Goal: Task Accomplishment & Management: Manage account settings

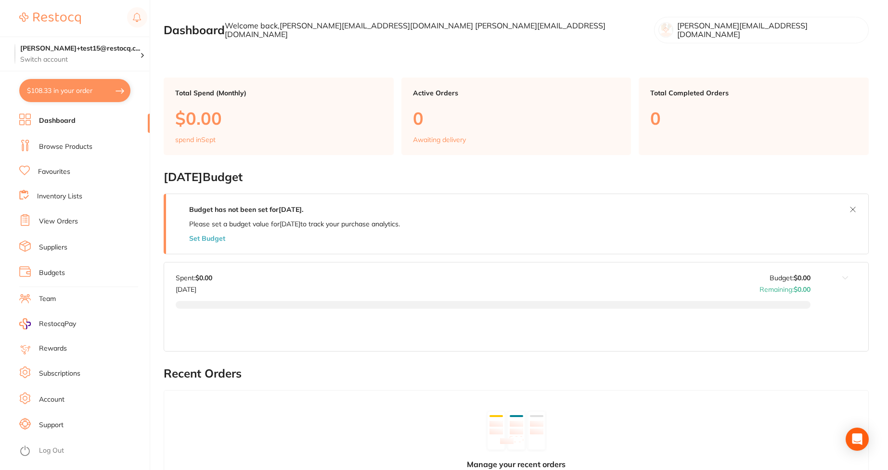
click at [61, 371] on link "Subscriptions" at bounding box center [59, 374] width 41 height 10
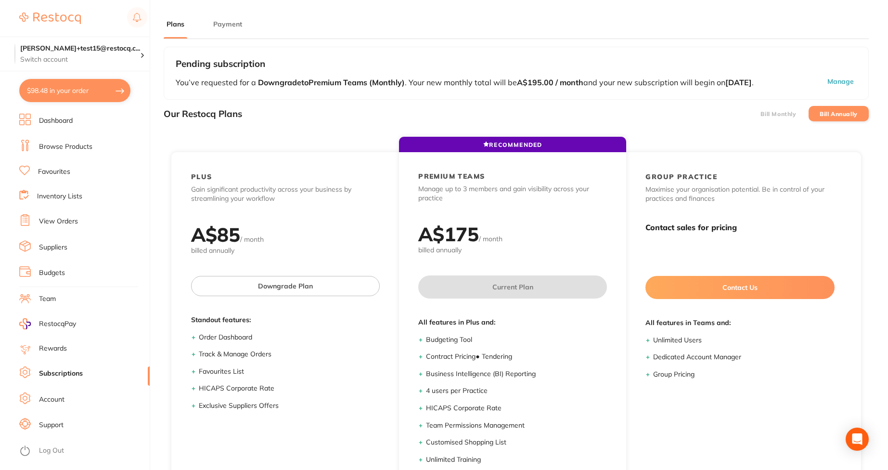
click at [785, 121] on li "Bill Monthly" at bounding box center [778, 113] width 60 height 15
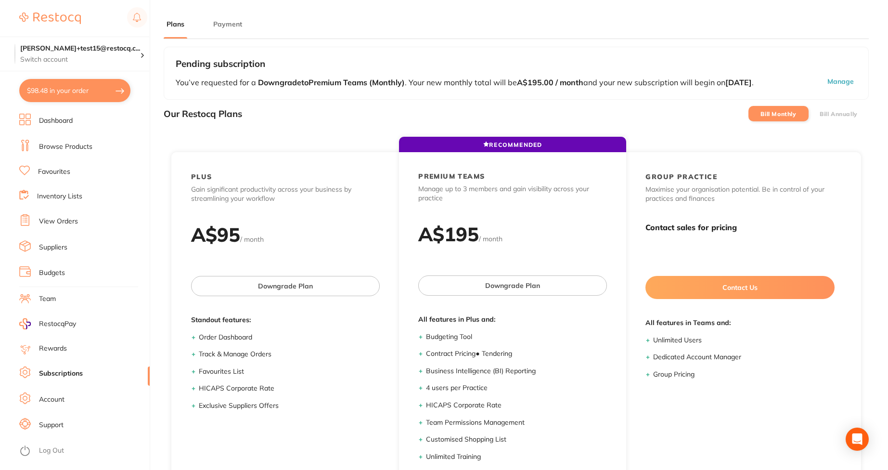
click at [824, 117] on label "Bill Annually" at bounding box center [839, 114] width 38 height 7
click at [820, 114] on input "Bill Annually" at bounding box center [820, 114] width 0 height 0
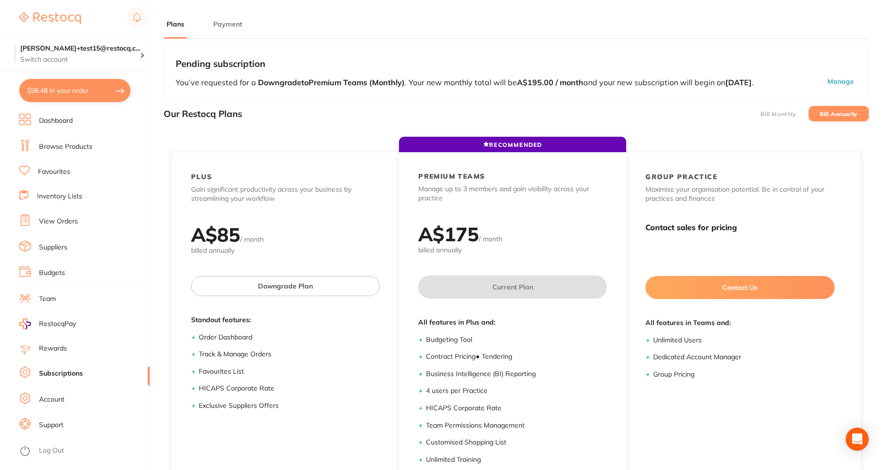
checkbox input "true"
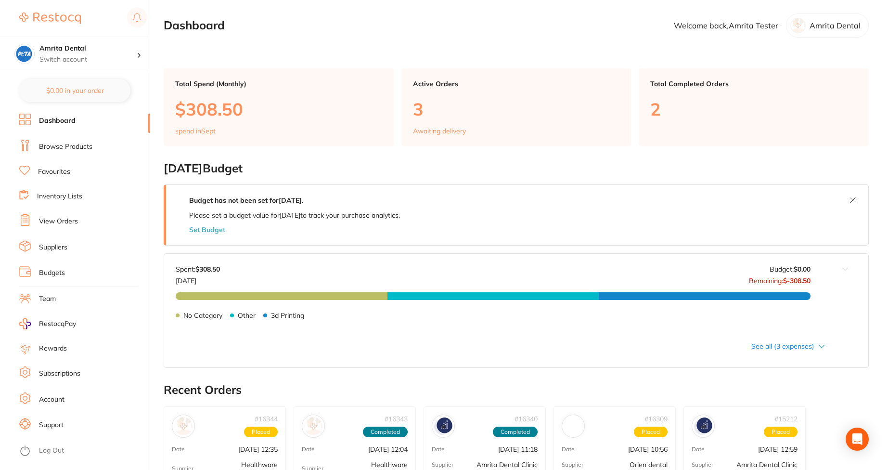
click at [40, 371] on link "Subscriptions" at bounding box center [59, 374] width 41 height 10
